Goal: Find specific page/section: Find specific page/section

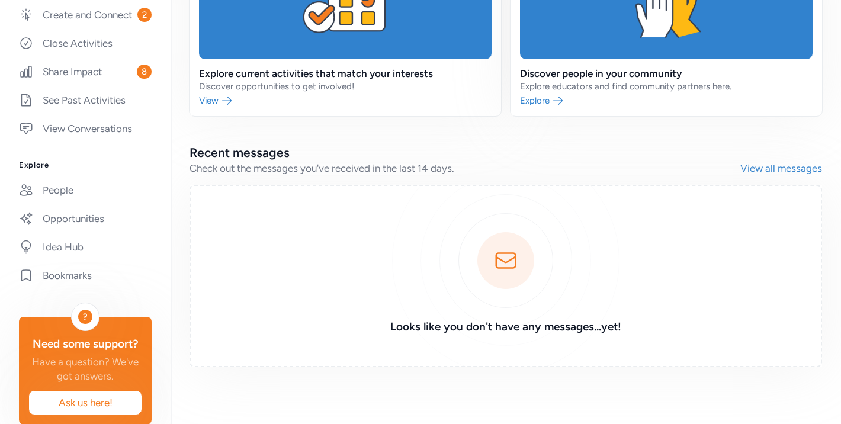
scroll to position [284, 0]
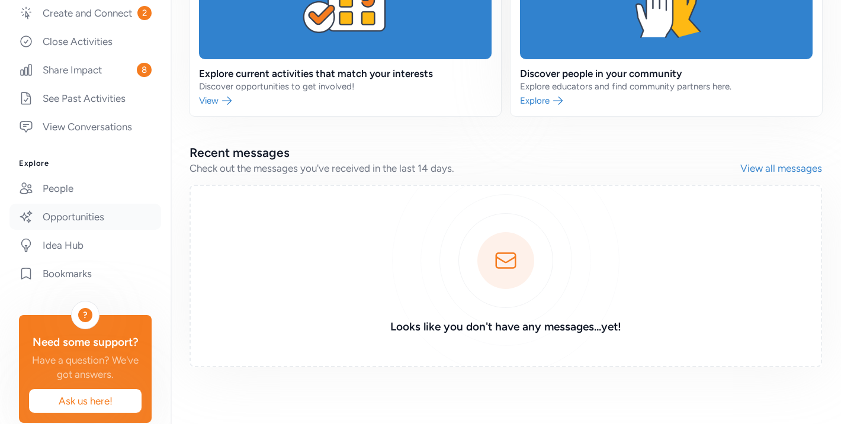
click at [71, 219] on link "Opportunities" at bounding box center [85, 217] width 152 height 26
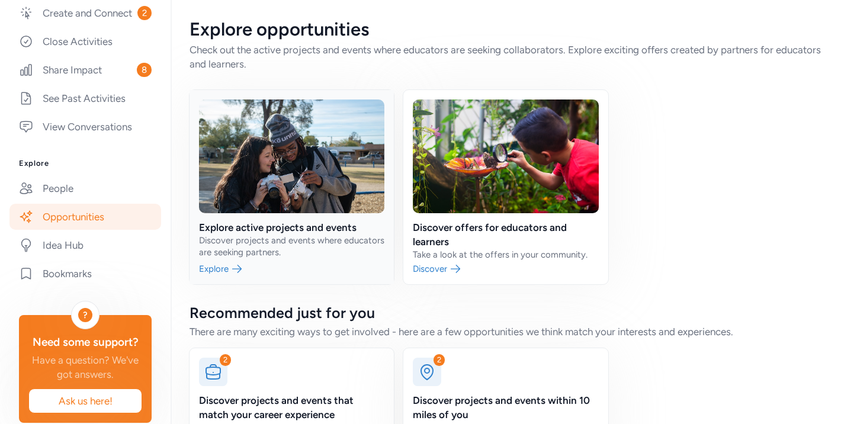
click at [274, 223] on link at bounding box center [292, 187] width 204 height 194
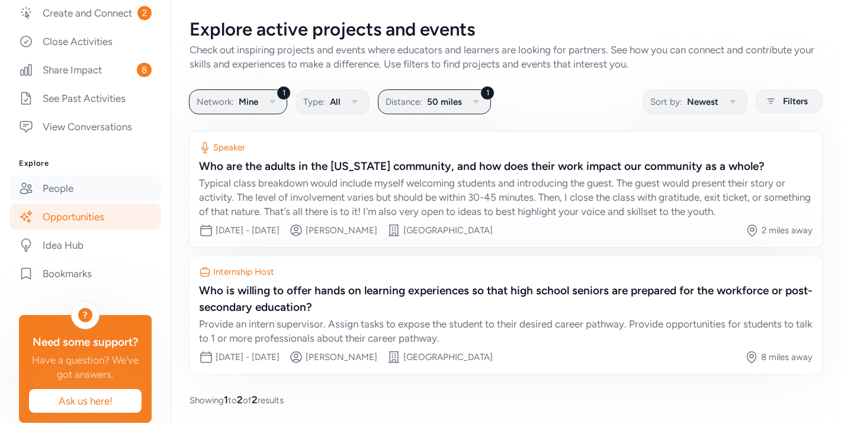
click at [69, 188] on link "People" at bounding box center [85, 188] width 152 height 26
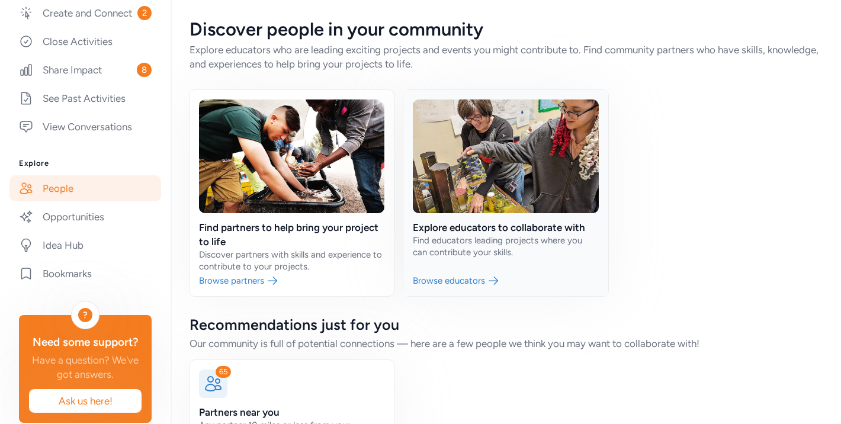
click at [482, 248] on link at bounding box center [505, 193] width 204 height 206
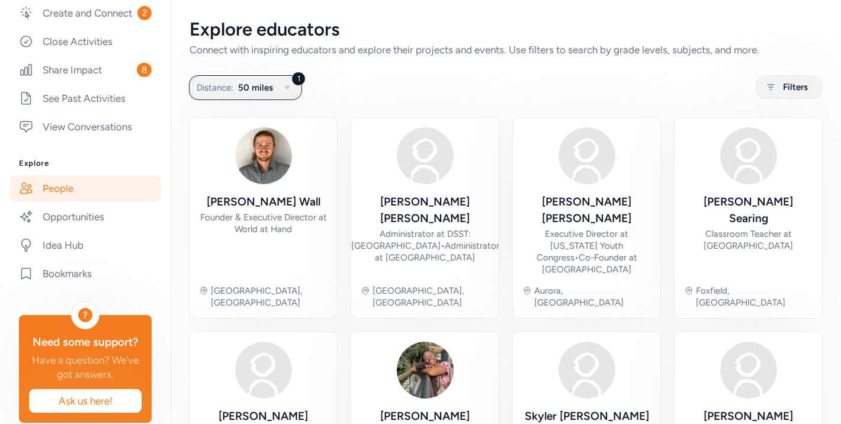
click at [65, 187] on link "People" at bounding box center [85, 188] width 152 height 26
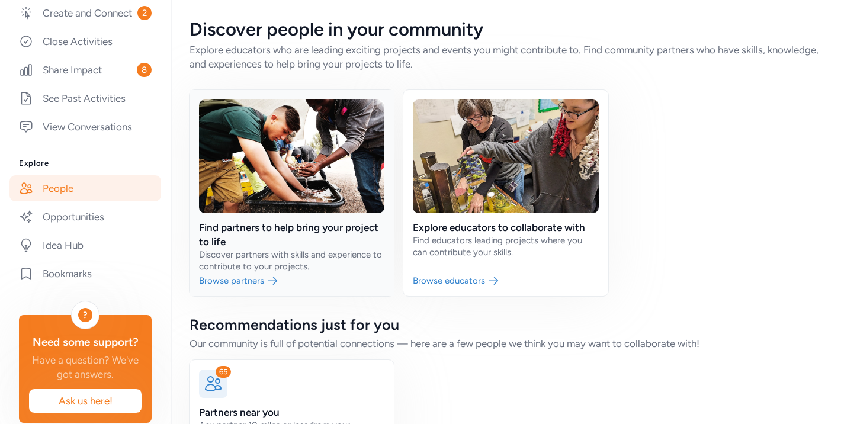
click at [256, 242] on link at bounding box center [292, 193] width 204 height 206
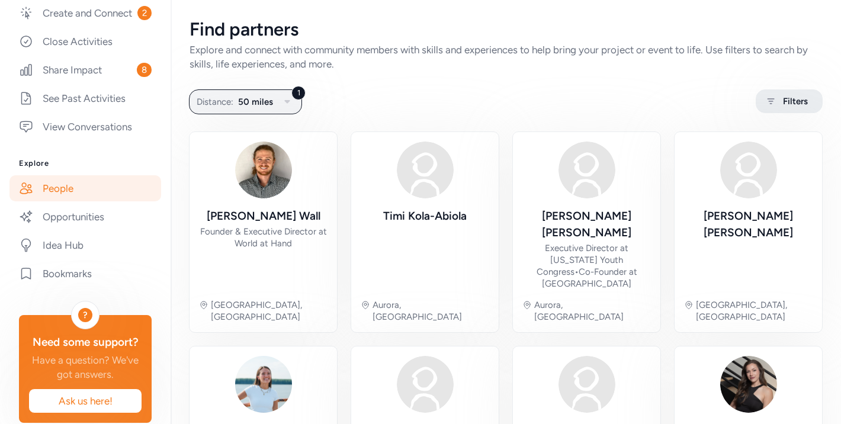
click at [784, 97] on span "Filters" at bounding box center [795, 101] width 25 height 14
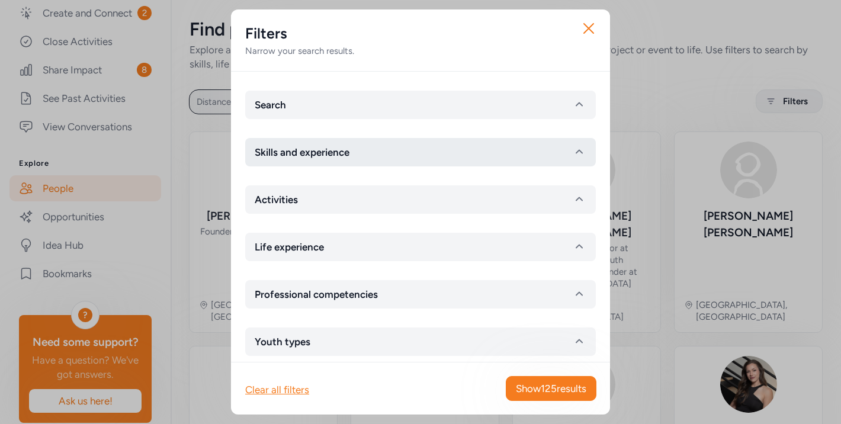
click at [560, 148] on button "Skills and experience" at bounding box center [420, 152] width 351 height 28
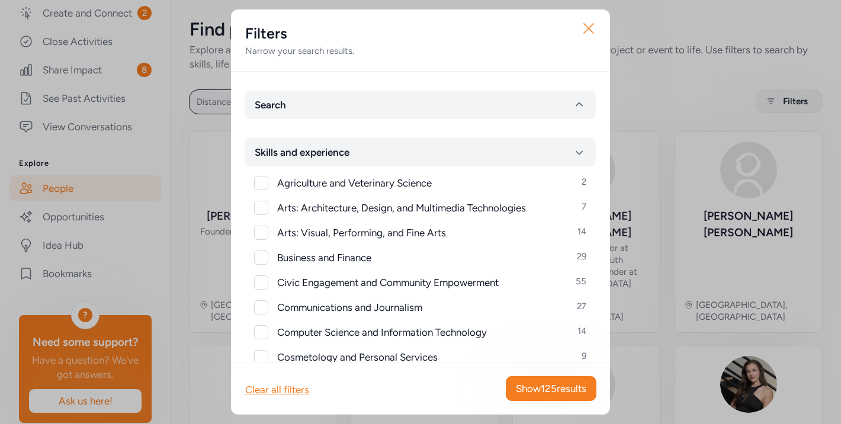
click at [587, 30] on icon "button" at bounding box center [588, 28] width 9 height 9
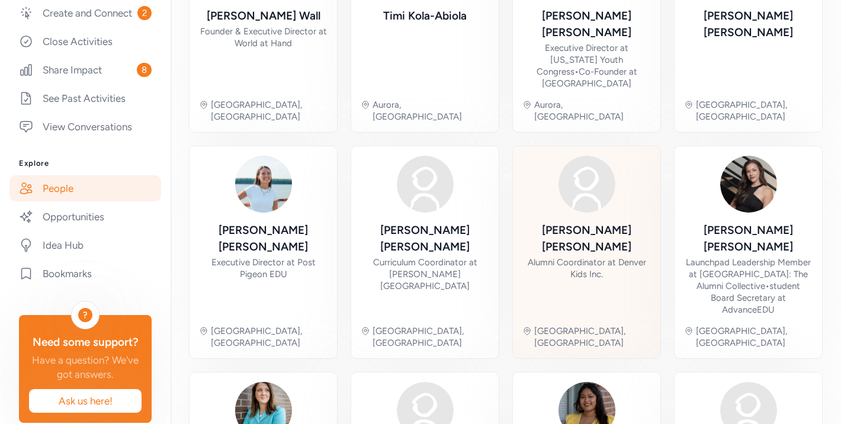
scroll to position [213, 0]
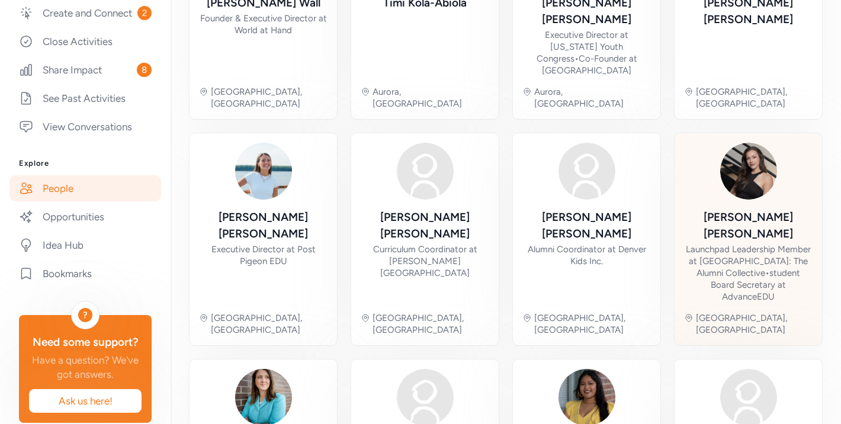
click at [756, 244] on div "Launchpad Leadership Member at [GEOGRAPHIC_DATA]: The Alumni Collective • stude…" at bounding box center [748, 273] width 129 height 59
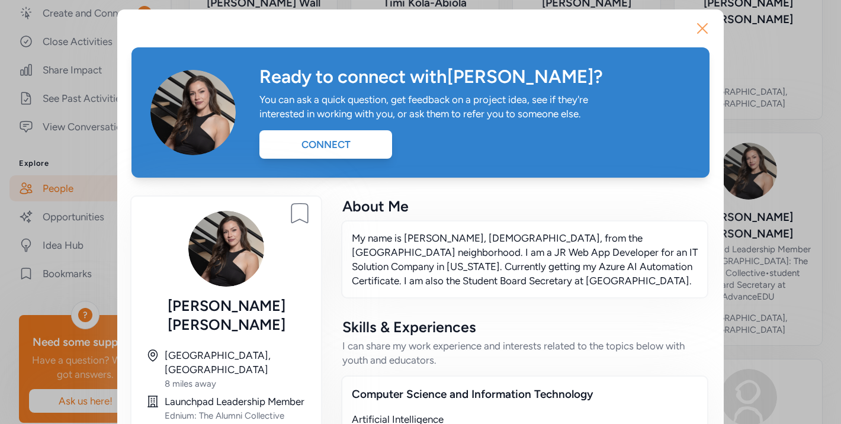
click at [701, 30] on icon "button" at bounding box center [702, 28] width 9 height 9
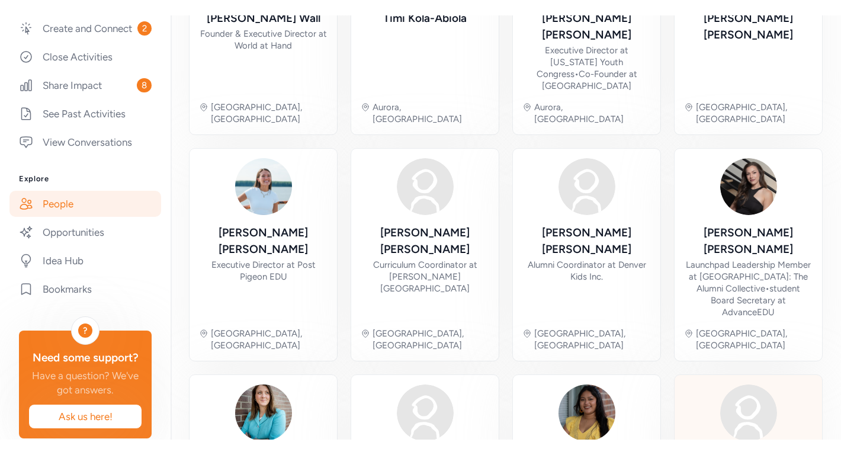
scroll to position [271, 0]
